Goal: Information Seeking & Learning: Learn about a topic

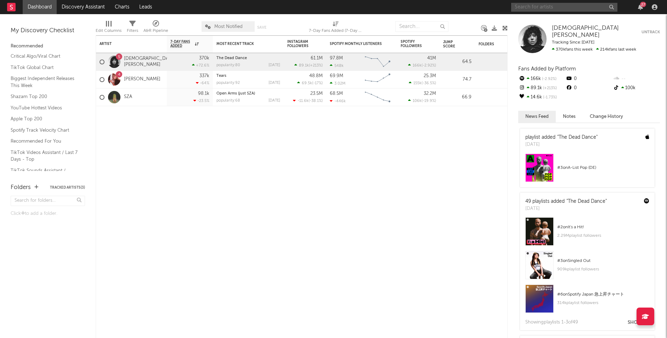
click at [538, 9] on input "text" at bounding box center [564, 7] width 106 height 9
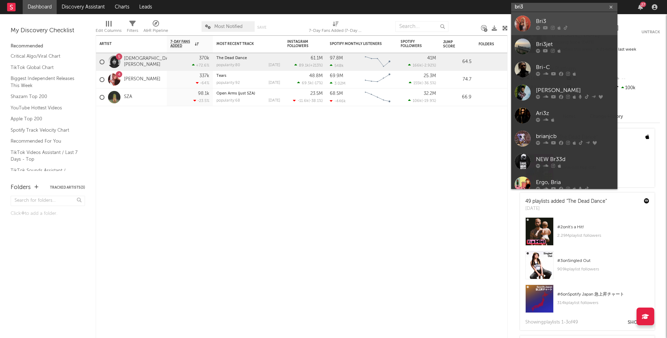
type input "bri3"
click at [556, 21] on div "Bri3" at bounding box center [575, 21] width 78 height 9
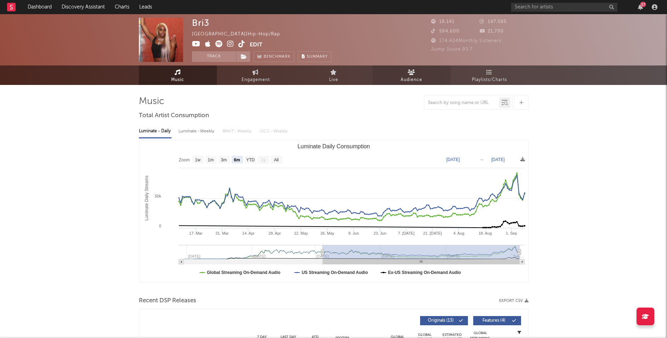
click at [418, 76] on span "Audience" at bounding box center [412, 80] width 22 height 9
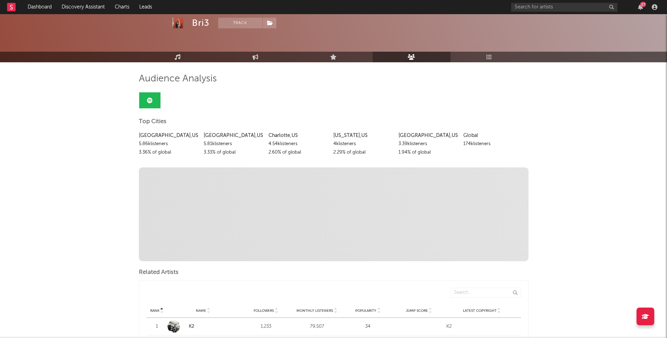
scroll to position [22, 0]
click at [177, 58] on icon at bounding box center [178, 58] width 6 height 6
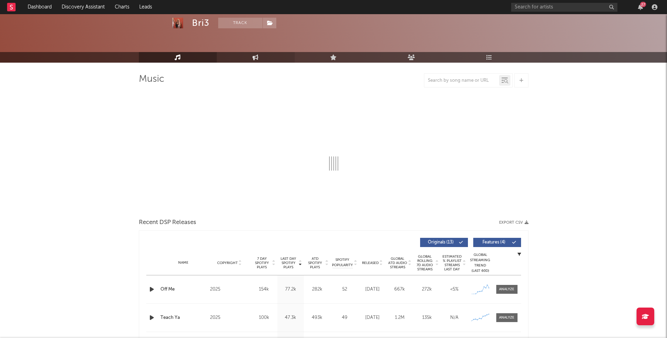
select select "6m"
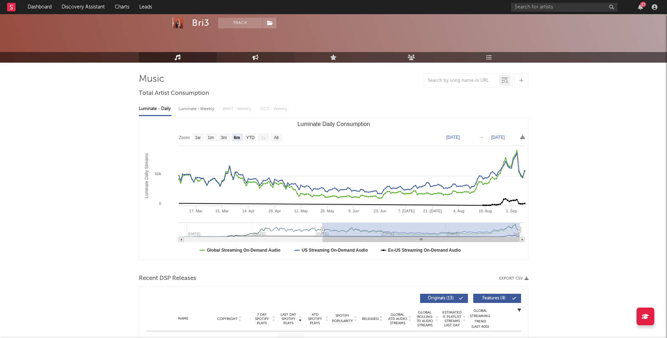
click at [259, 59] on link "Engagement" at bounding box center [256, 57] width 78 height 11
select select "1w"
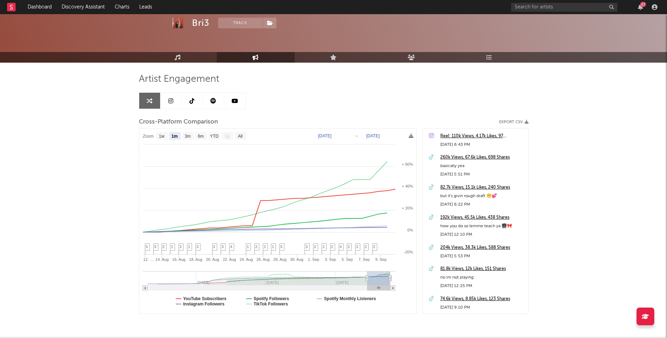
click at [329, 135] on text "[DATE]" at bounding box center [324, 136] width 13 height 5
click at [196, 137] on rect at bounding box center [201, 136] width 11 height 8
select select "6m"
type input "[DATE]"
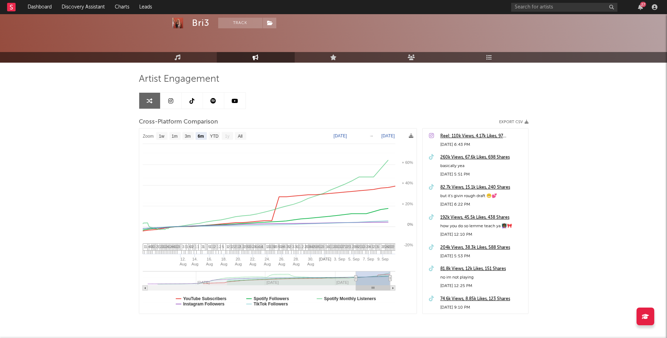
select select "6m"
